Goal: Transaction & Acquisition: Subscribe to service/newsletter

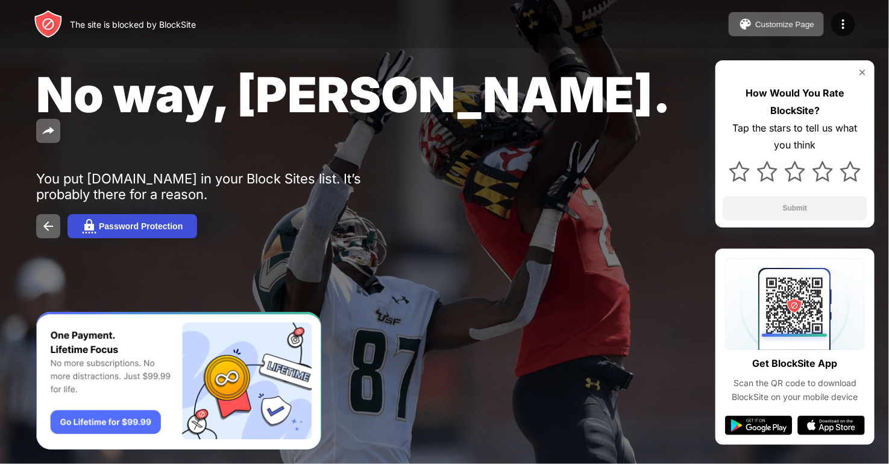
click at [107, 214] on button "Password Protection" at bounding box center [133, 226] width 130 height 24
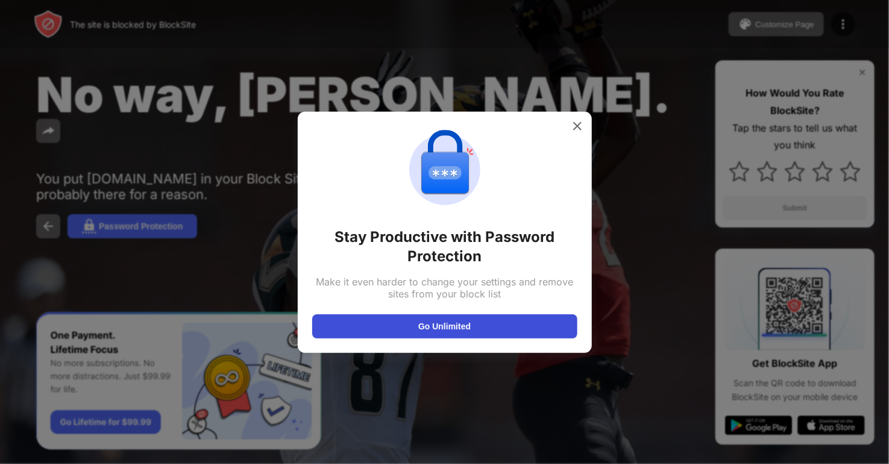
click at [462, 324] on button "Go Unlimited" at bounding box center [444, 326] width 265 height 24
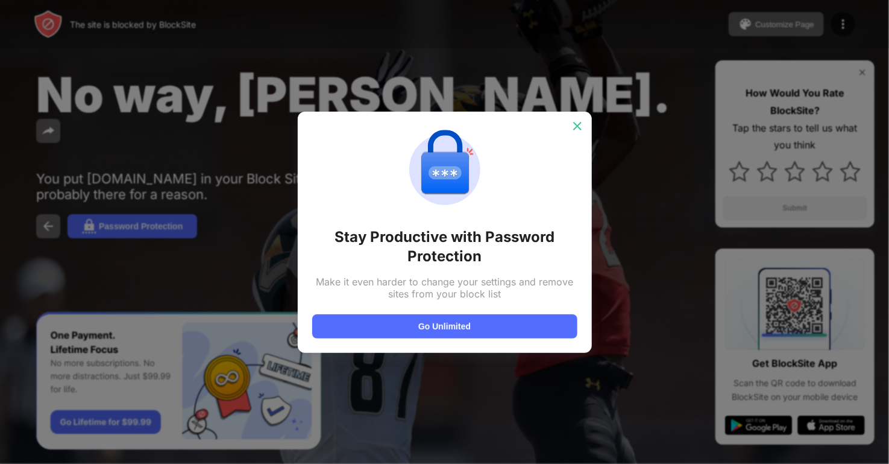
click at [585, 124] on div at bounding box center [577, 125] width 19 height 19
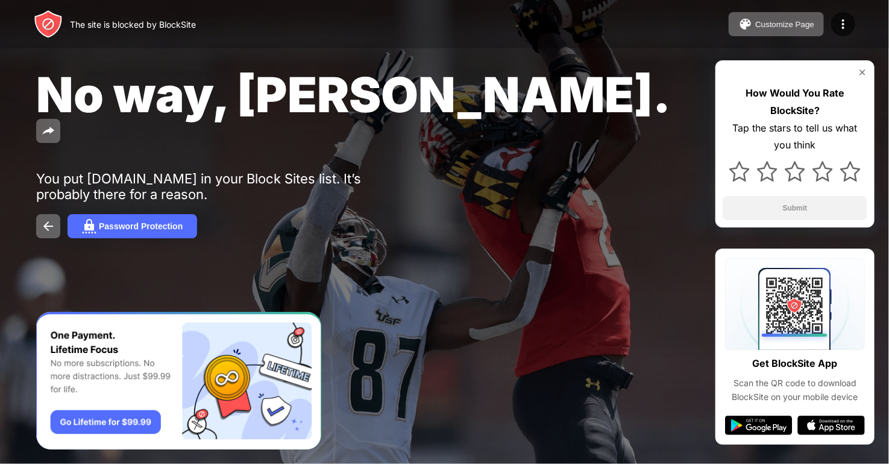
drag, startPoint x: 839, startPoint y: 133, endPoint x: 841, endPoint y: 141, distance: 8.6
click at [841, 139] on div "Tap the stars to tell us what you think" at bounding box center [795, 136] width 145 height 35
drag, startPoint x: 842, startPoint y: 190, endPoint x: 848, endPoint y: 181, distance: 10.9
click at [844, 191] on div "How Would You Rate BlockSite? Tap the stars to tell us what you think Submit" at bounding box center [795, 143] width 159 height 167
click at [849, 179] on img at bounding box center [850, 171] width 20 height 20
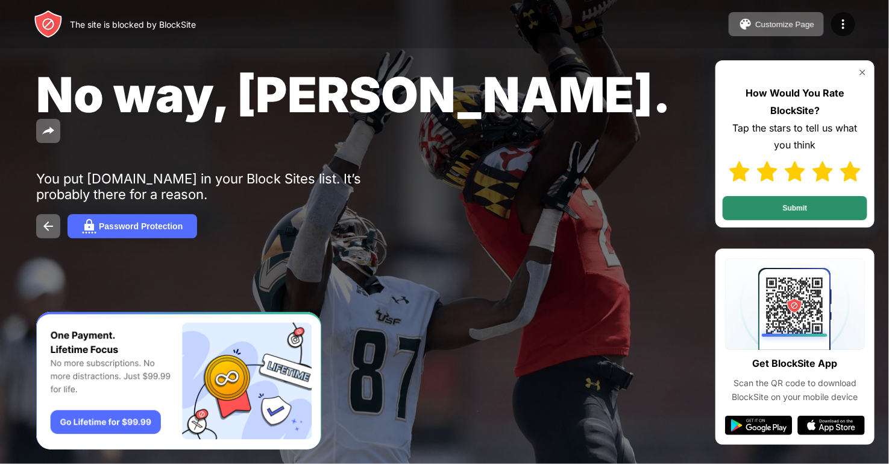
click at [807, 200] on button "Submit" at bounding box center [795, 208] width 145 height 24
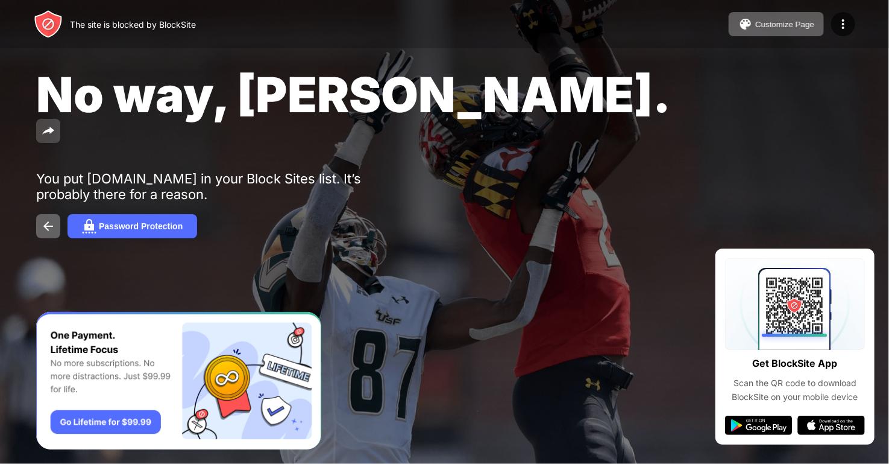
click at [55, 124] on img at bounding box center [48, 131] width 14 height 14
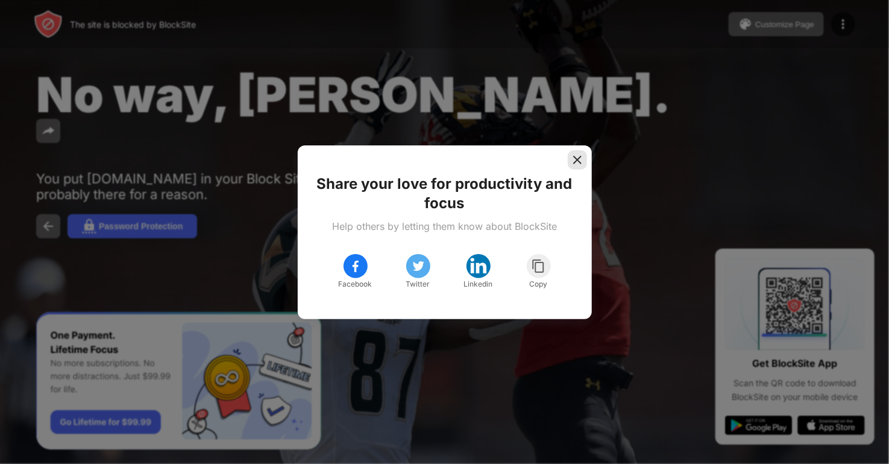
click at [582, 159] on img at bounding box center [577, 160] width 12 height 12
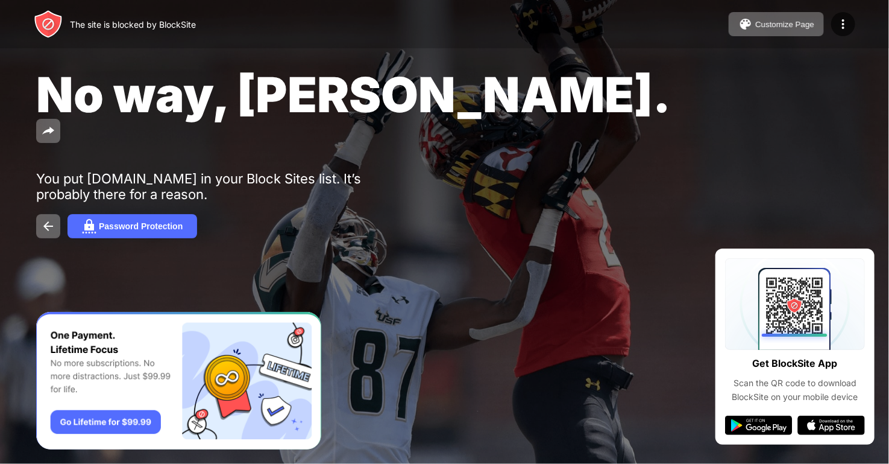
click at [784, 402] on div "Scan the QR code to download BlockSite on your mobile device" at bounding box center [795, 389] width 140 height 27
click at [772, 25] on div "Customize Page" at bounding box center [784, 24] width 59 height 9
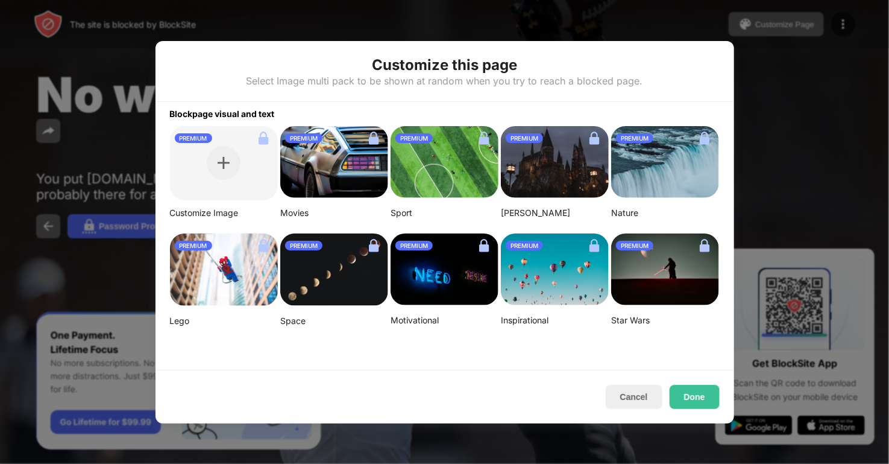
click at [468, 262] on img at bounding box center [445, 269] width 108 height 72
click at [779, 141] on div at bounding box center [444, 232] width 889 height 464
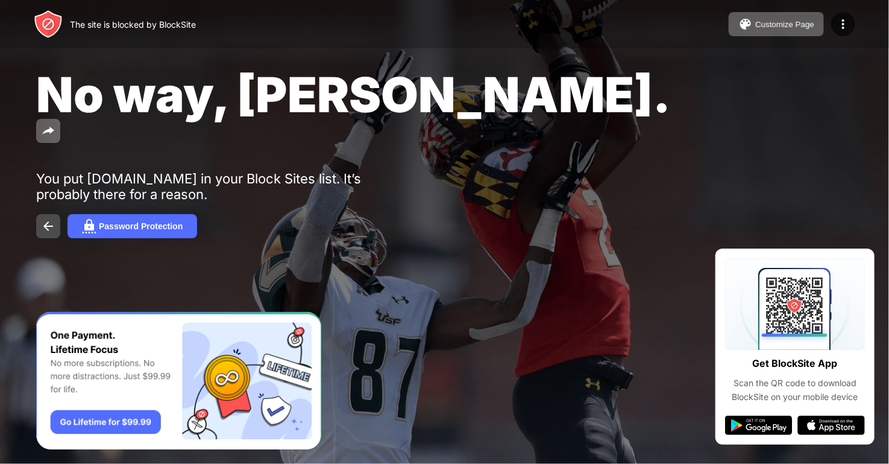
click at [43, 219] on img at bounding box center [48, 226] width 14 height 14
click at [360, 171] on div "You put [DOMAIN_NAME] in your Block Sites list. It’s probably there for a reaso…" at bounding box center [222, 186] width 373 height 31
click at [853, 22] on div at bounding box center [843, 24] width 24 height 24
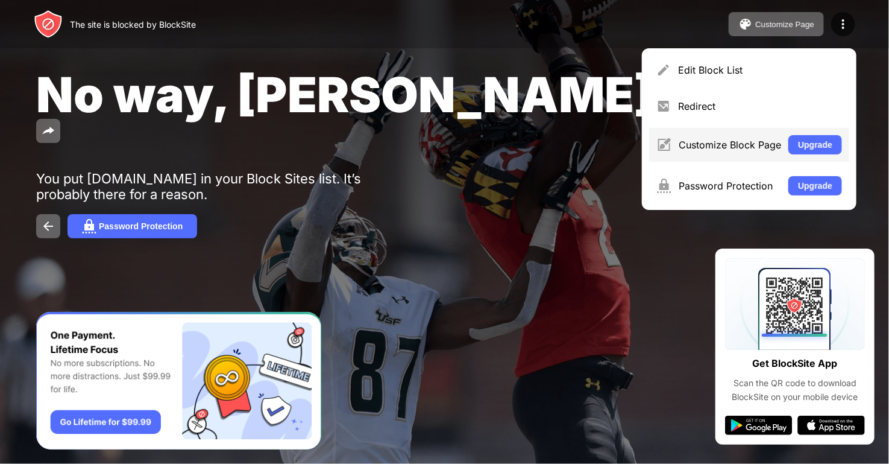
click at [720, 148] on div "Customize Block Page" at bounding box center [730, 145] width 102 height 12
